Goal: Manage account settings

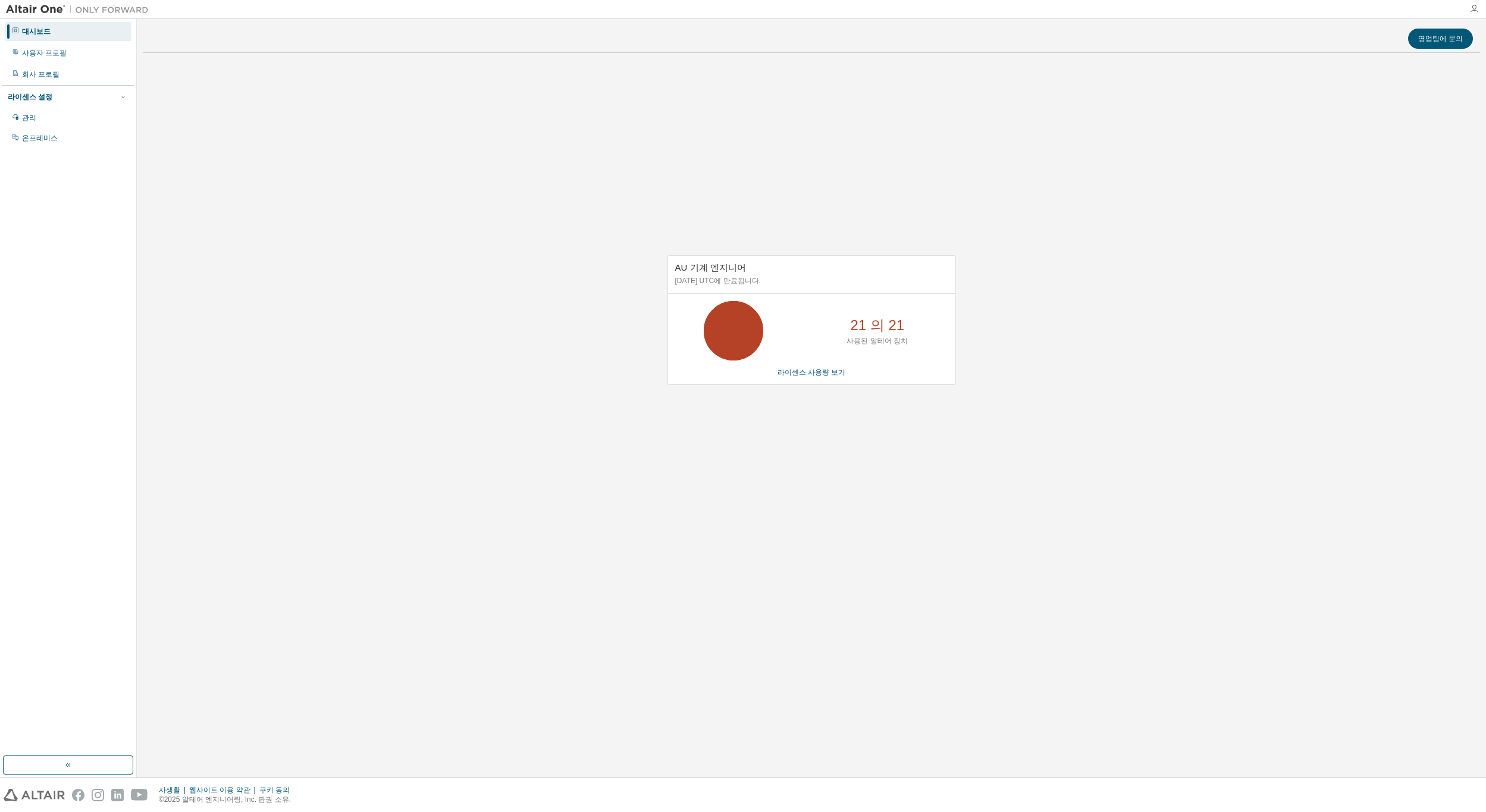
click at [1475, 7] on icon "button" at bounding box center [1474, 9] width 9 height 9
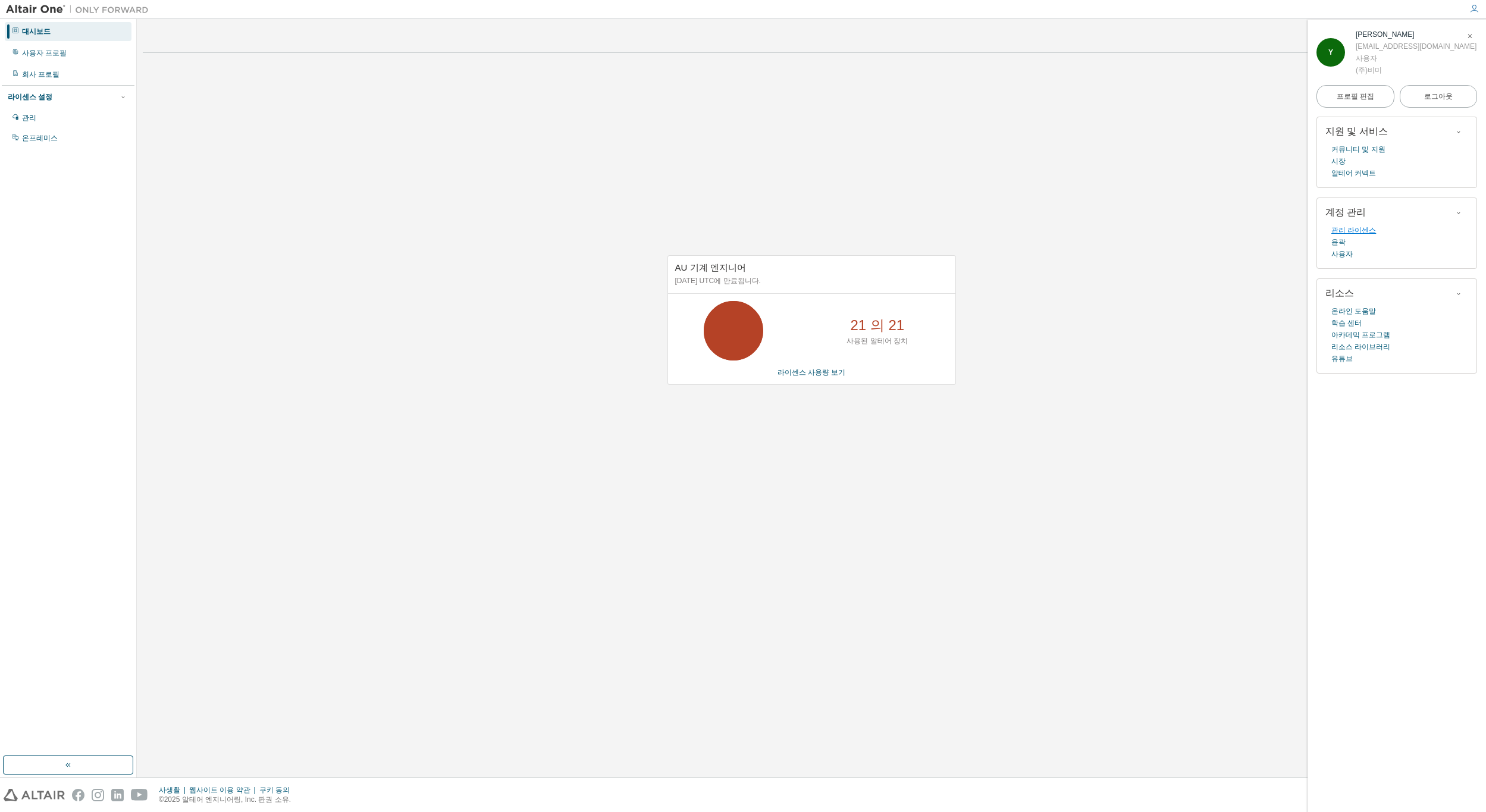
click at [1358, 231] on link "관리 라이센스" at bounding box center [1353, 230] width 45 height 12
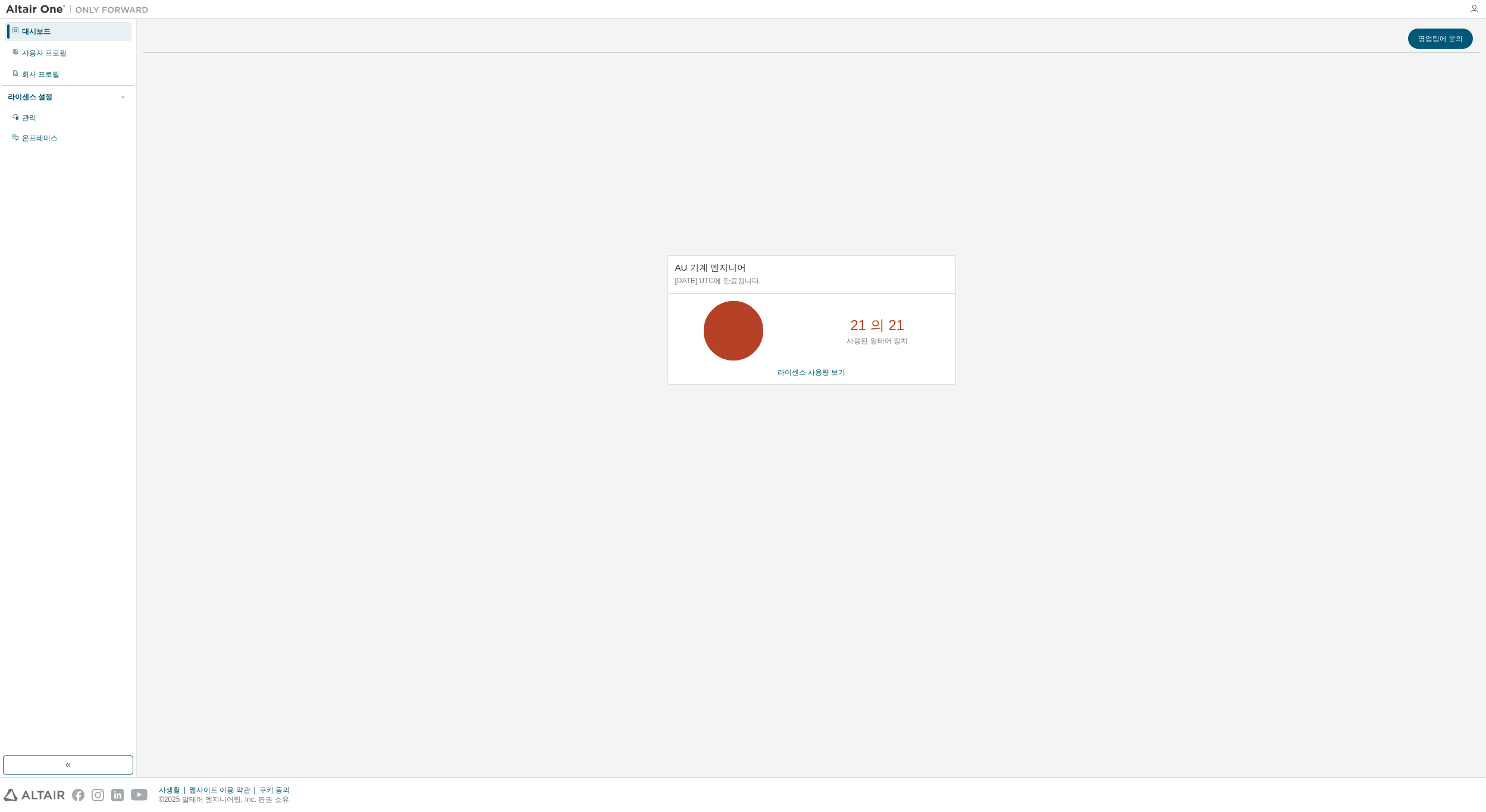
click at [1475, 10] on icon "button" at bounding box center [1474, 9] width 9 height 9
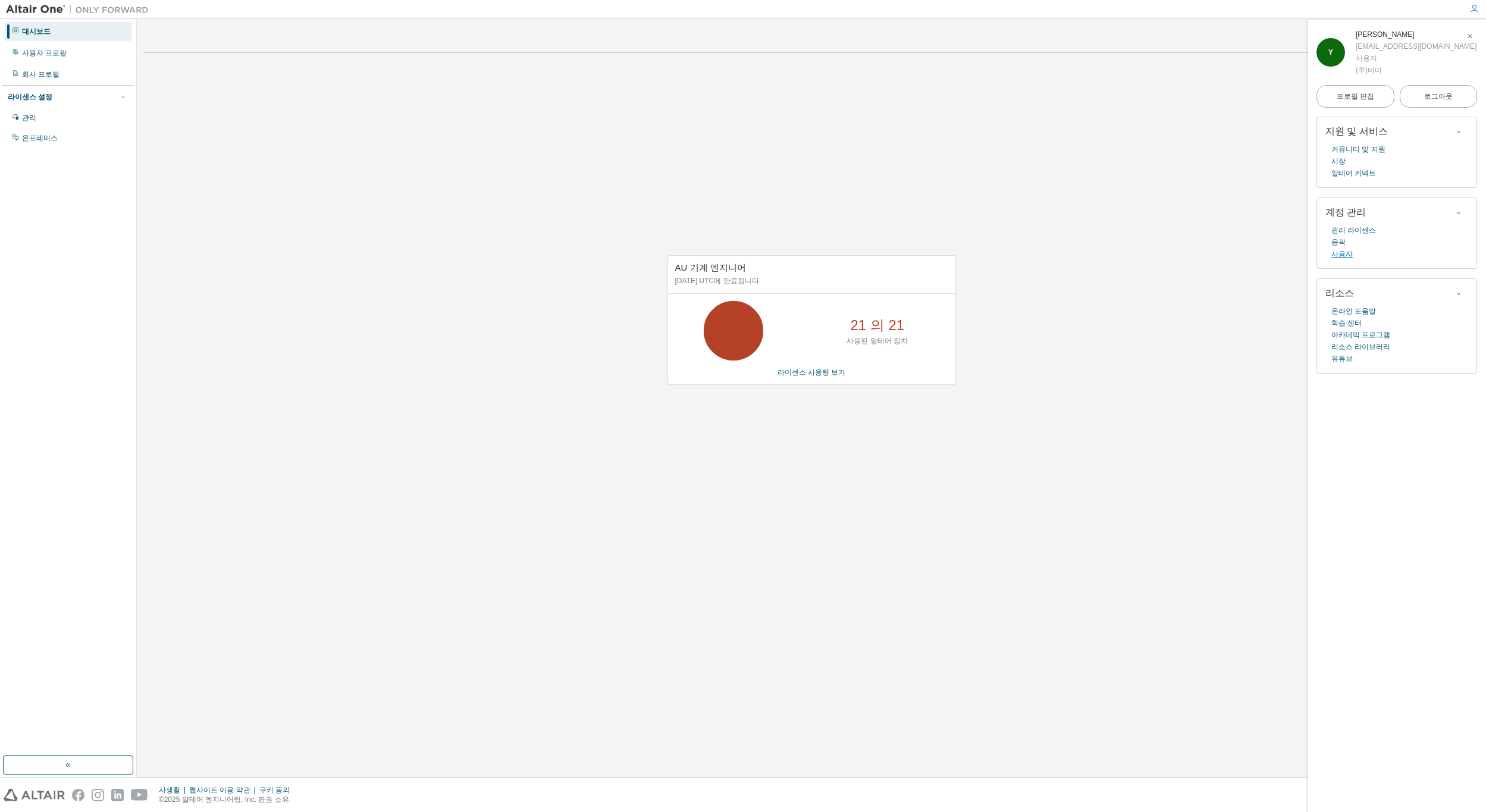
click at [1343, 255] on link "사용자" at bounding box center [1342, 254] width 21 height 12
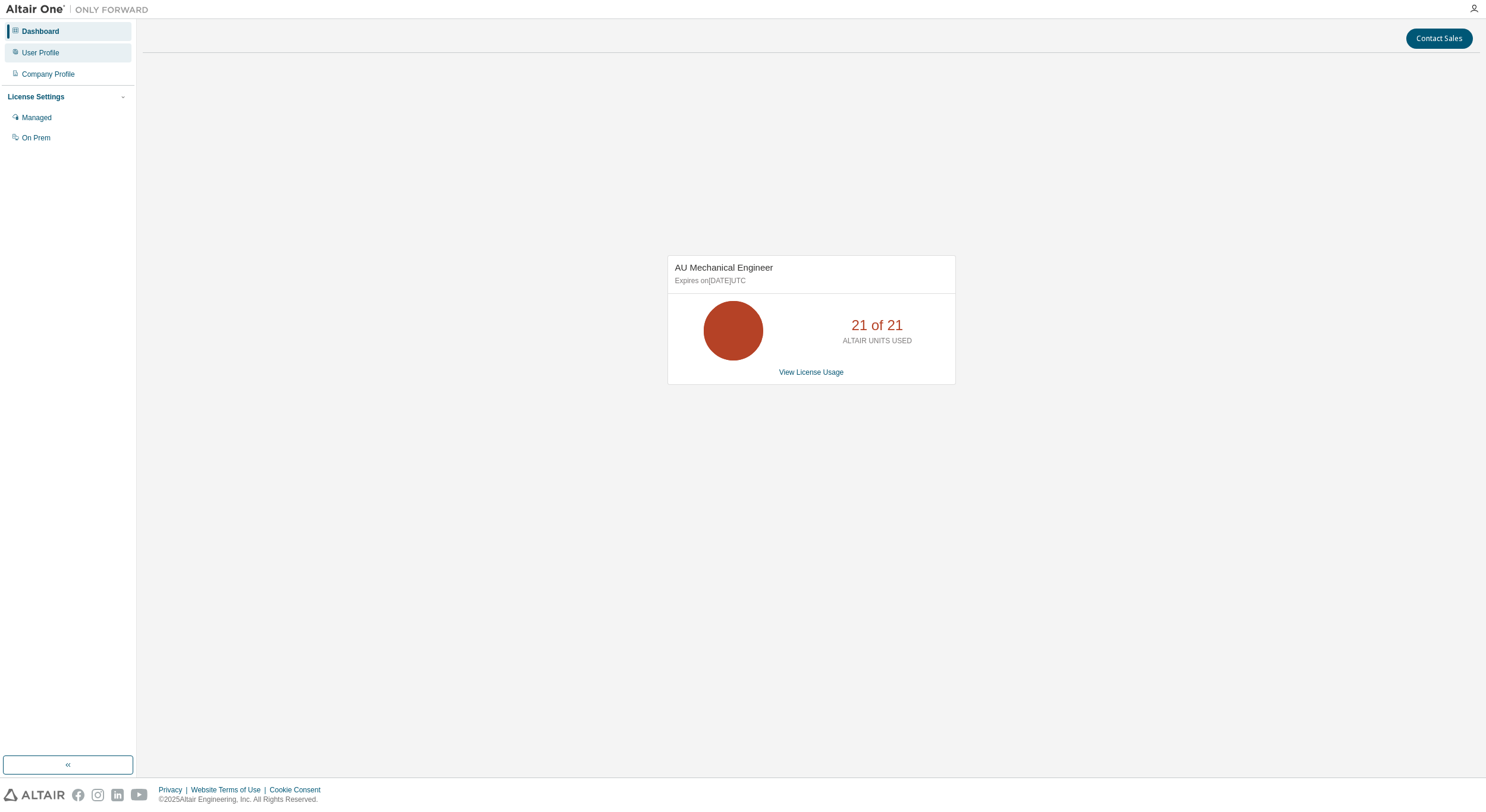
click at [38, 57] on div "User Profile" at bounding box center [41, 53] width 37 height 9
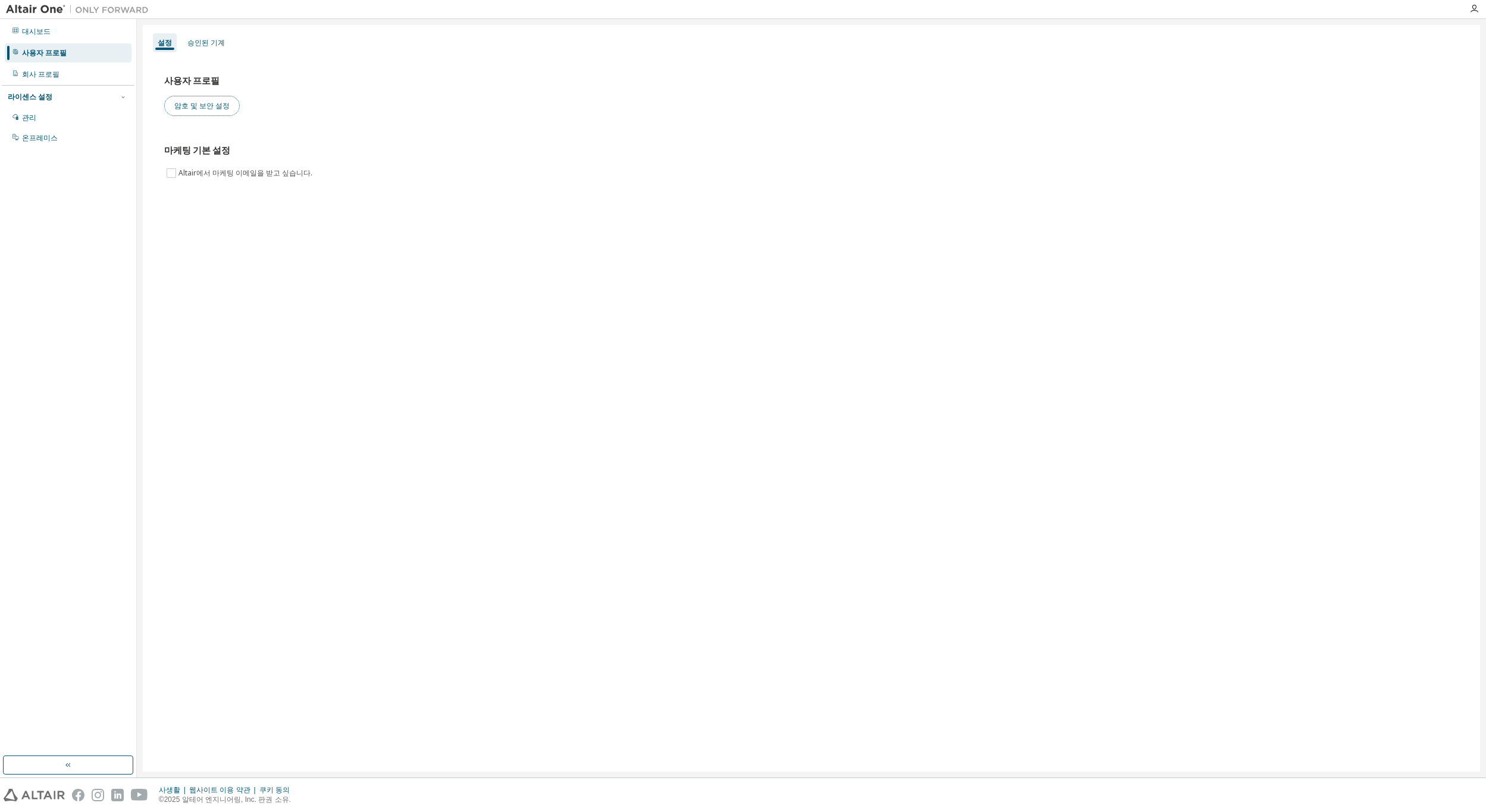
click at [193, 107] on button "암호 및 보안 설정" at bounding box center [201, 106] width 75 height 20
